Goal: Transaction & Acquisition: Purchase product/service

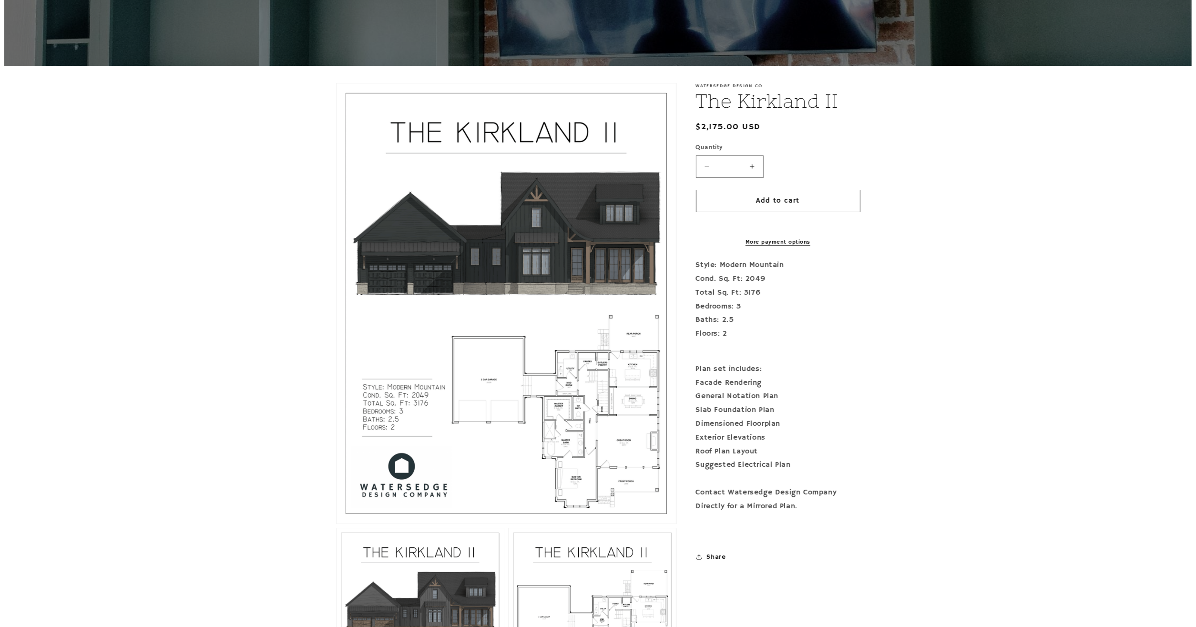
scroll to position [149, 0]
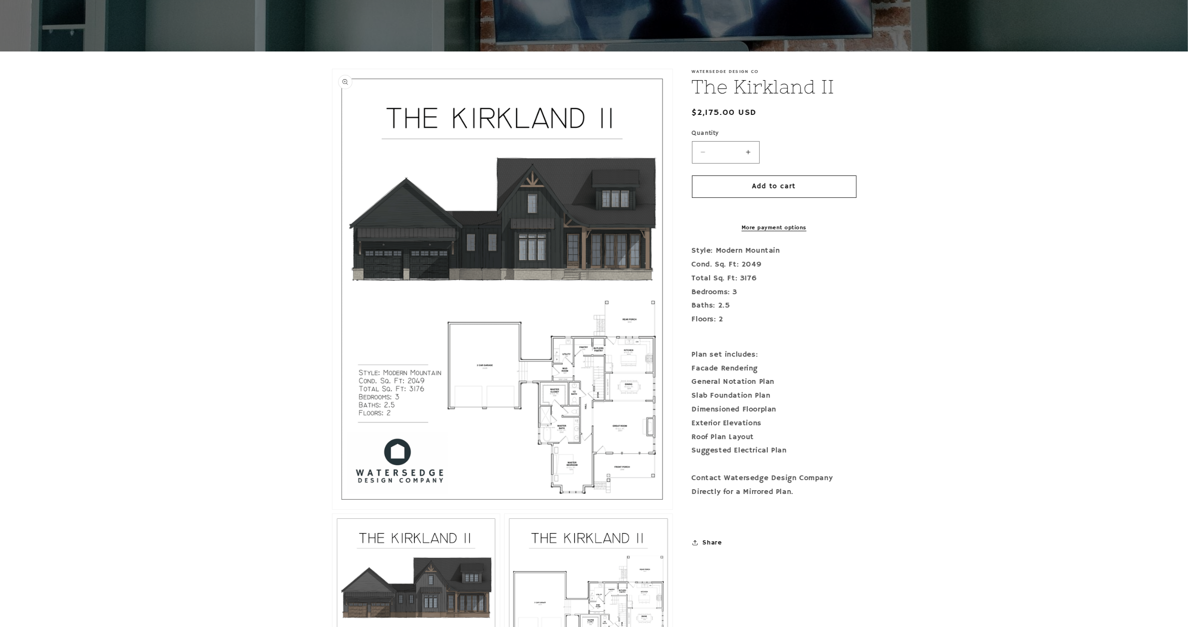
click at [332, 509] on button "Open media 1 in modal" at bounding box center [332, 509] width 0 height 0
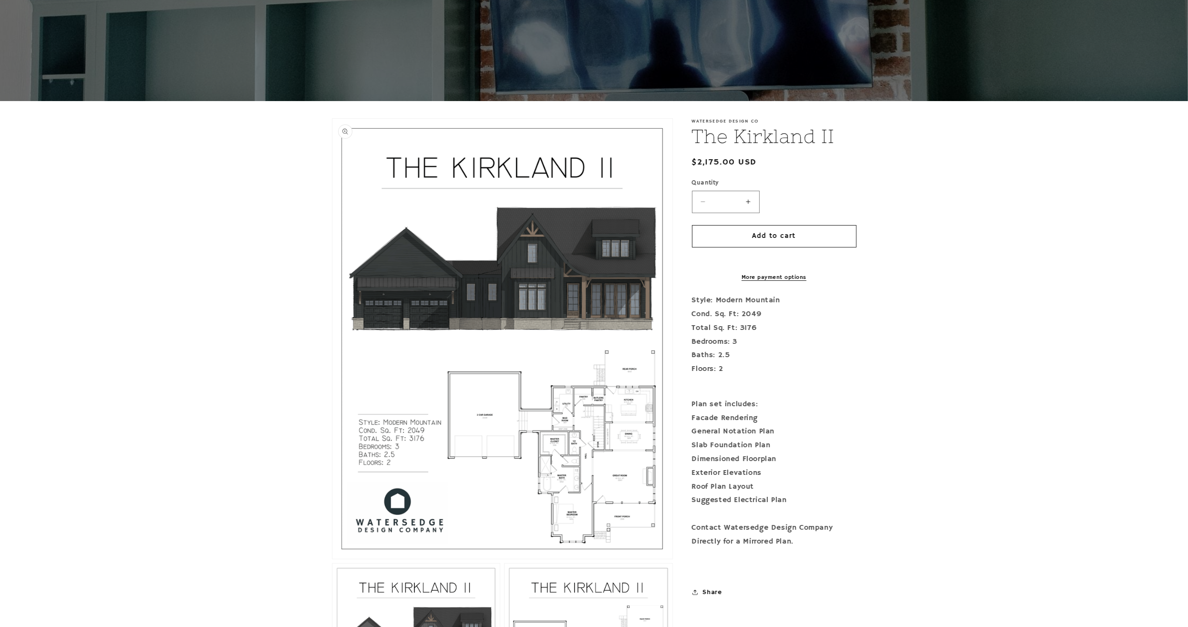
scroll to position [0, 0]
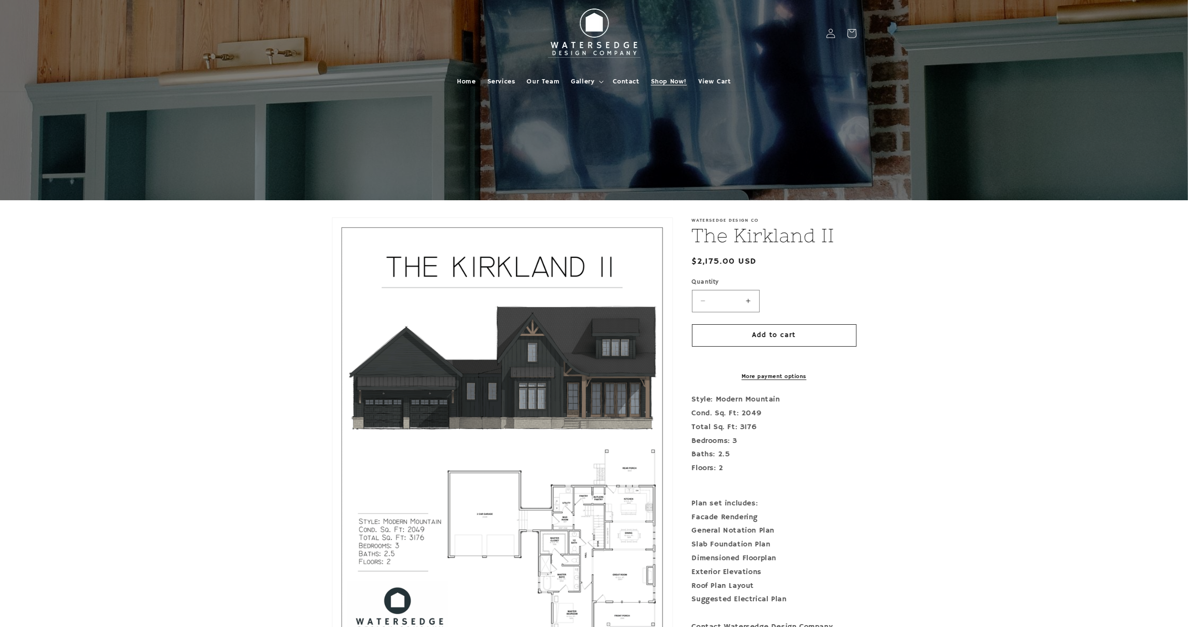
click at [670, 80] on span "Shop Now!" at bounding box center [669, 81] width 36 height 9
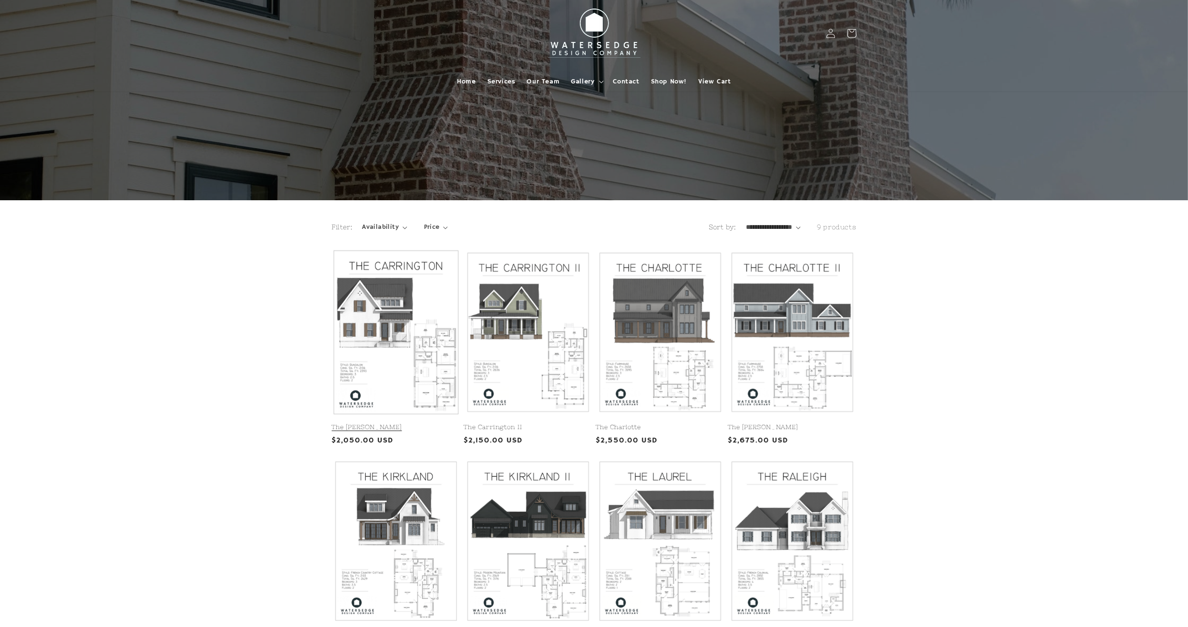
click at [412, 423] on link "The [PERSON_NAME]" at bounding box center [396, 427] width 128 height 8
